Goal: Answer question/provide support: Share knowledge or assist other users

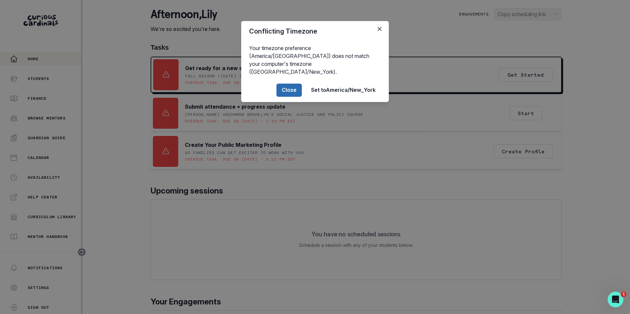
click at [288, 84] on button "Close" at bounding box center [288, 90] width 25 height 13
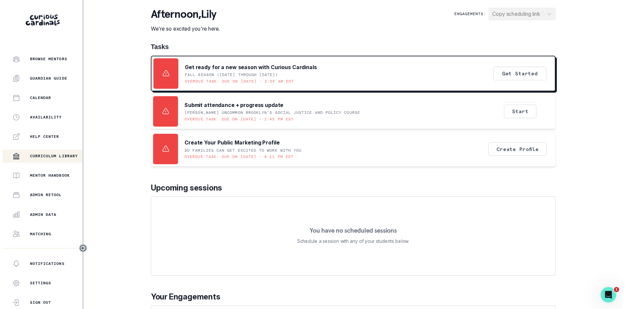
scroll to position [66, 0]
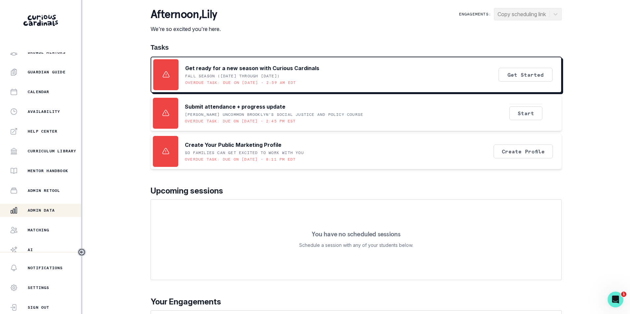
click at [49, 213] on p "Admin Data" at bounding box center [41, 210] width 27 height 5
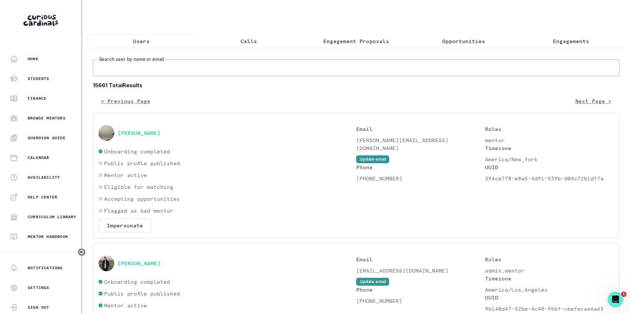
click at [208, 70] on input "Search user by name or email" at bounding box center [356, 68] width 526 height 16
paste input "[EMAIL_ADDRESS][DOMAIN_NAME]"
type input "[EMAIL_ADDRESS][DOMAIN_NAME]"
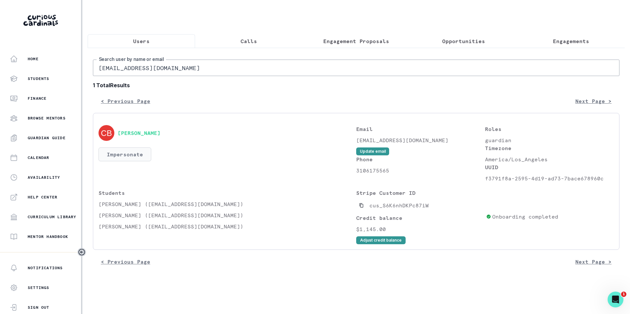
click at [141, 159] on button "Impersonate" at bounding box center [125, 155] width 53 height 14
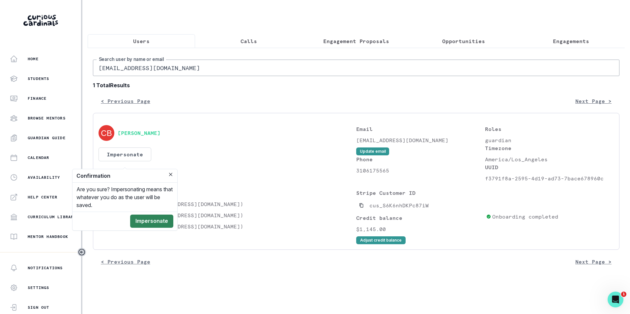
click at [158, 221] on button "Impersonate" at bounding box center [151, 221] width 43 height 13
